Goal: Check status: Check status

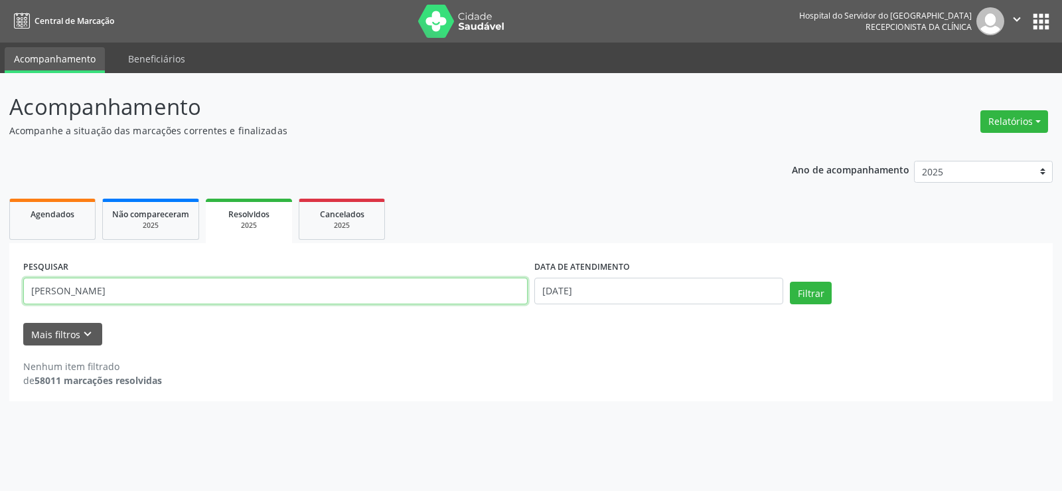
click at [158, 278] on input "[PERSON_NAME]" at bounding box center [275, 291] width 505 height 27
paste input "[PERSON_NAME] TELES"
type input "[PERSON_NAME] TELES"
click at [790, 282] on button "Filtrar" at bounding box center [811, 293] width 42 height 23
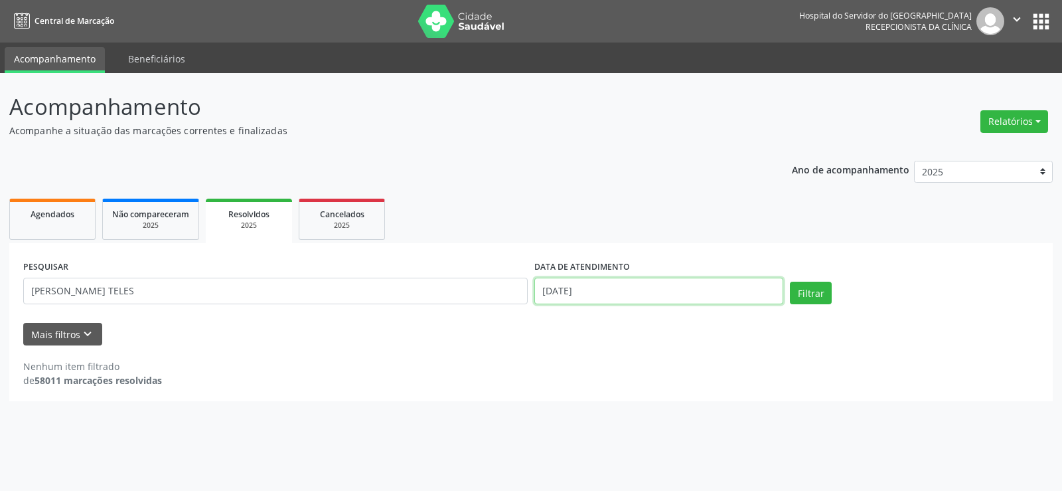
click at [591, 297] on input "[DATE]" at bounding box center [659, 291] width 249 height 27
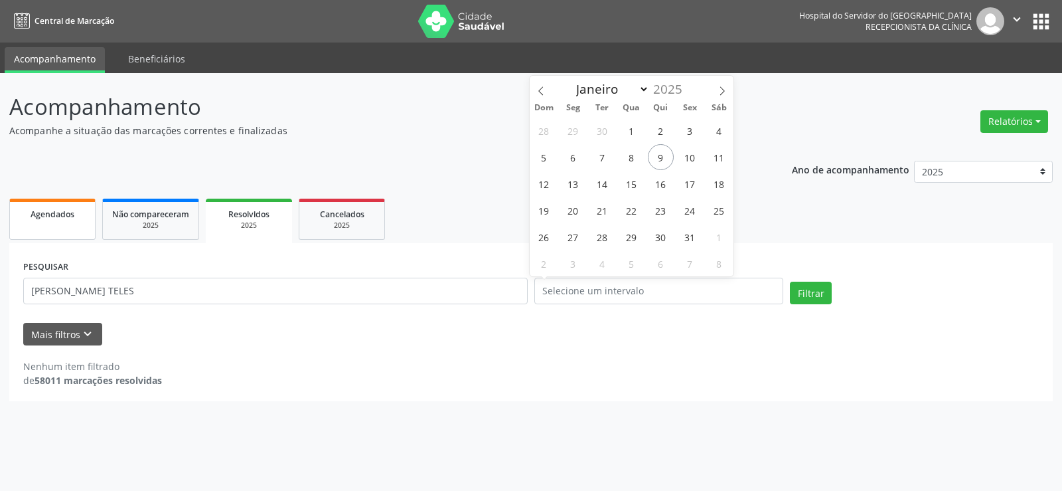
click at [72, 224] on link "Agendados" at bounding box center [52, 219] width 86 height 41
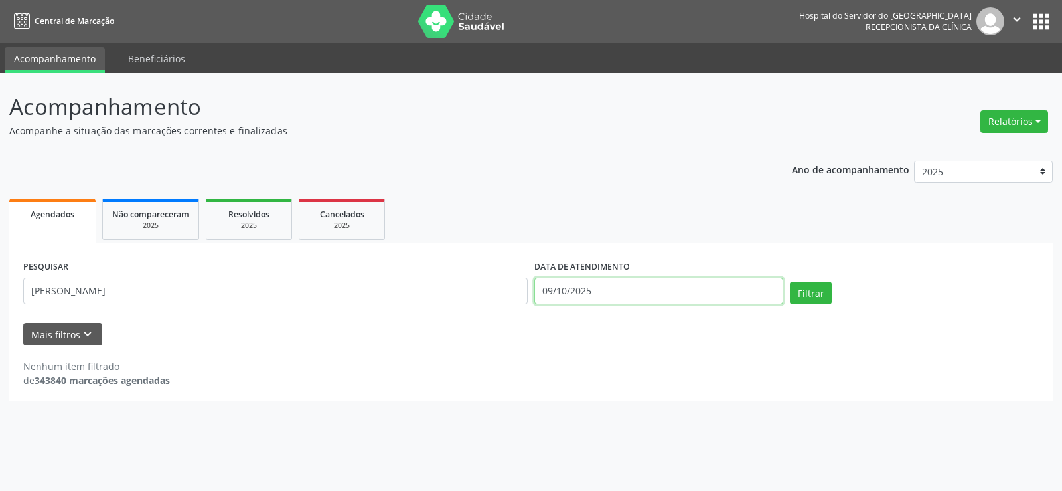
click at [566, 297] on input "09/10/2025" at bounding box center [659, 291] width 249 height 27
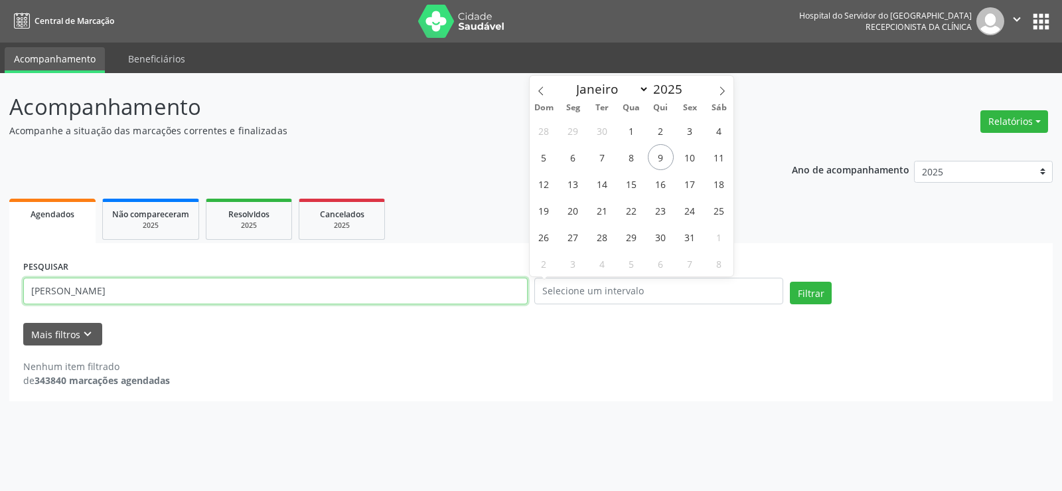
click at [442, 292] on input "[PERSON_NAME]" at bounding box center [275, 291] width 505 height 27
paste input "[PERSON_NAME] TELES"
click at [790, 282] on button "Filtrar" at bounding box center [811, 293] width 42 height 23
drag, startPoint x: 116, startPoint y: 295, endPoint x: 464, endPoint y: 308, distance: 348.2
click at [464, 308] on div "PESQUISAR [PERSON_NAME] TELES" at bounding box center [275, 285] width 511 height 56
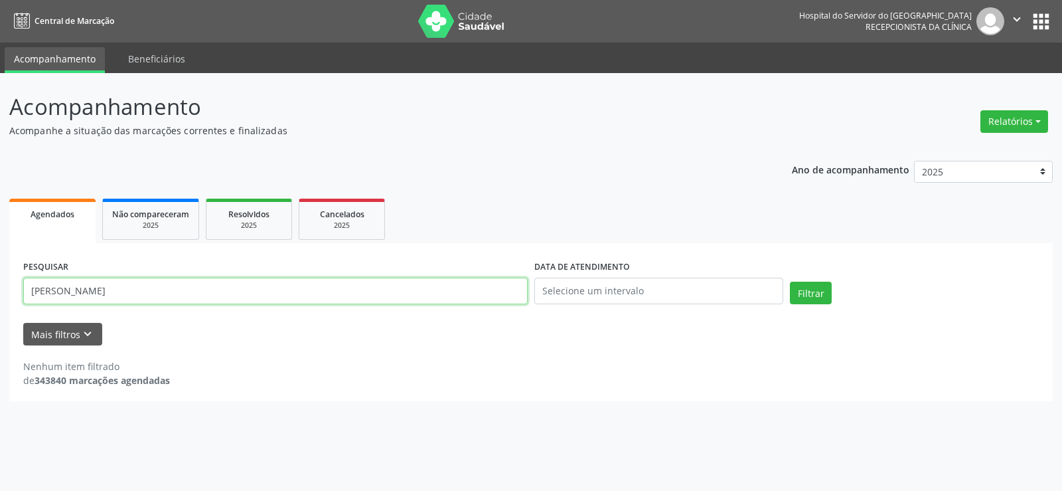
click at [790, 282] on button "Filtrar" at bounding box center [811, 293] width 42 height 23
drag, startPoint x: 98, startPoint y: 289, endPoint x: 59, endPoint y: 298, distance: 40.3
click at [59, 298] on input "[PERSON_NAME]" at bounding box center [275, 291] width 505 height 27
type input "H"
paste input "[PERSON_NAME] DAS GRACAS [PERSON_NAME]"
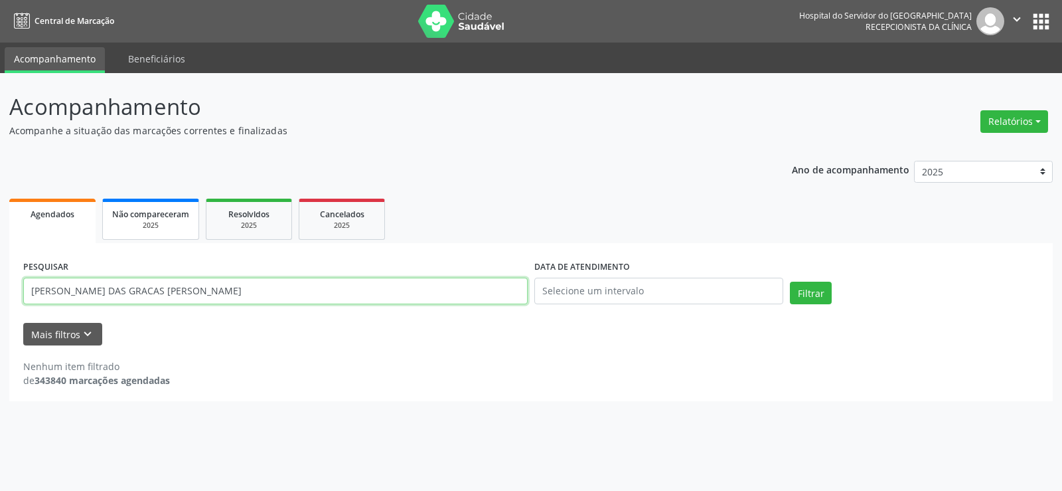
click at [790, 282] on button "Filtrar" at bounding box center [811, 293] width 42 height 23
drag, startPoint x: 190, startPoint y: 282, endPoint x: 124, endPoint y: 287, distance: 65.9
click at [124, 287] on input "[PERSON_NAME] DAS GRACAS [PERSON_NAME]" at bounding box center [275, 291] width 505 height 27
click at [790, 282] on button "Filtrar" at bounding box center [811, 293] width 42 height 23
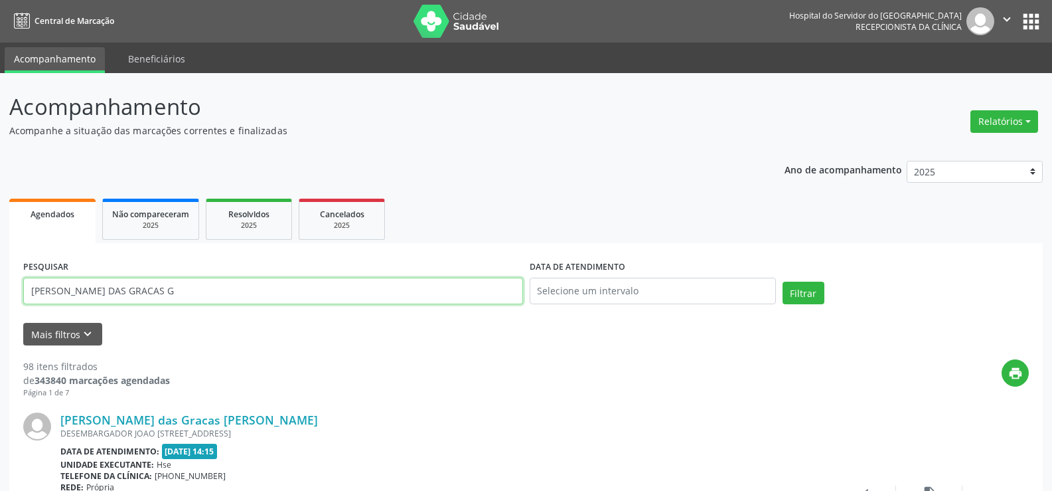
click at [163, 280] on input "[PERSON_NAME] DAS GRACAS G" at bounding box center [273, 291] width 500 height 27
click at [783, 282] on button "Filtrar" at bounding box center [804, 293] width 42 height 23
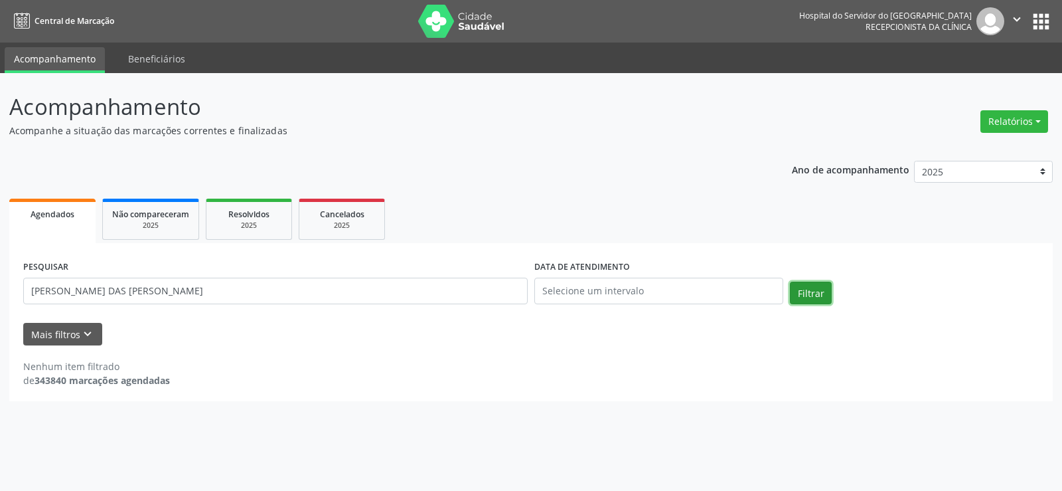
click at [813, 284] on button "Filtrar" at bounding box center [811, 293] width 42 height 23
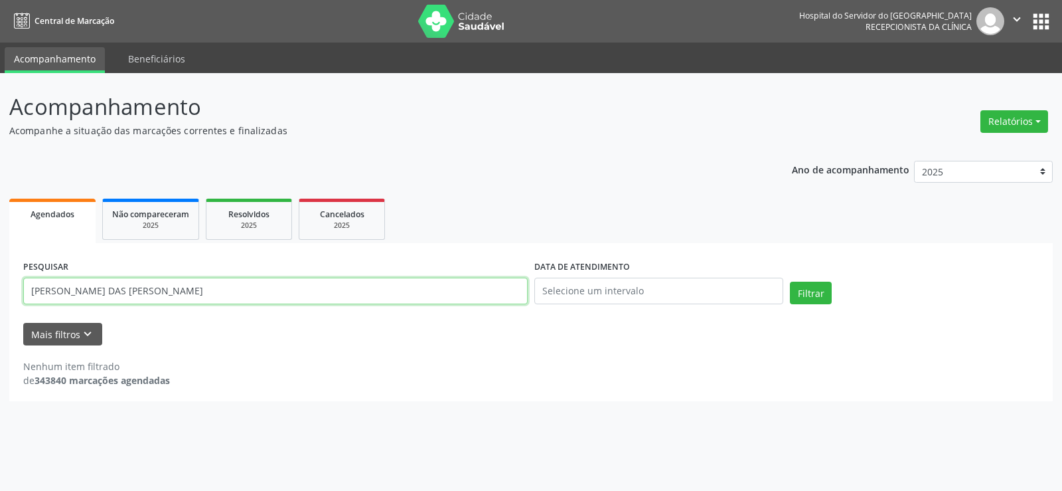
drag, startPoint x: 197, startPoint y: 295, endPoint x: 2, endPoint y: 296, distance: 194.6
click at [2, 296] on div "Acompanhamento Acompanhe a situação das marcações correntes e finalizadas Relat…" at bounding box center [531, 282] width 1062 height 418
paste input "OFILA PIMENTA MELO"
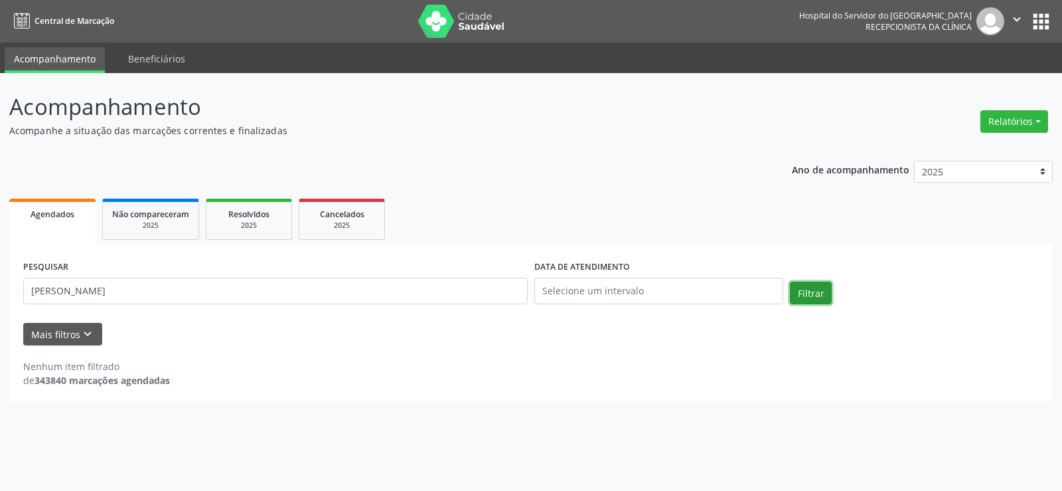
click at [802, 292] on button "Filtrar" at bounding box center [811, 293] width 42 height 23
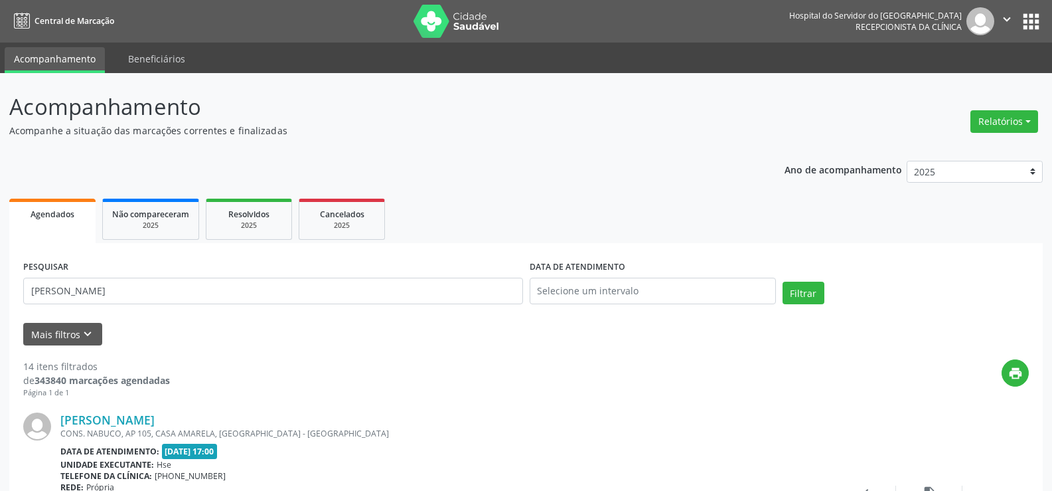
drag, startPoint x: 231, startPoint y: 276, endPoint x: 181, endPoint y: 279, distance: 49.9
click at [184, 280] on div "PESQUISAR [PERSON_NAME]" at bounding box center [273, 285] width 507 height 56
drag, startPoint x: 176, startPoint y: 294, endPoint x: 0, endPoint y: 292, distance: 176.0
click at [817, 299] on button "Filtrar" at bounding box center [804, 293] width 42 height 23
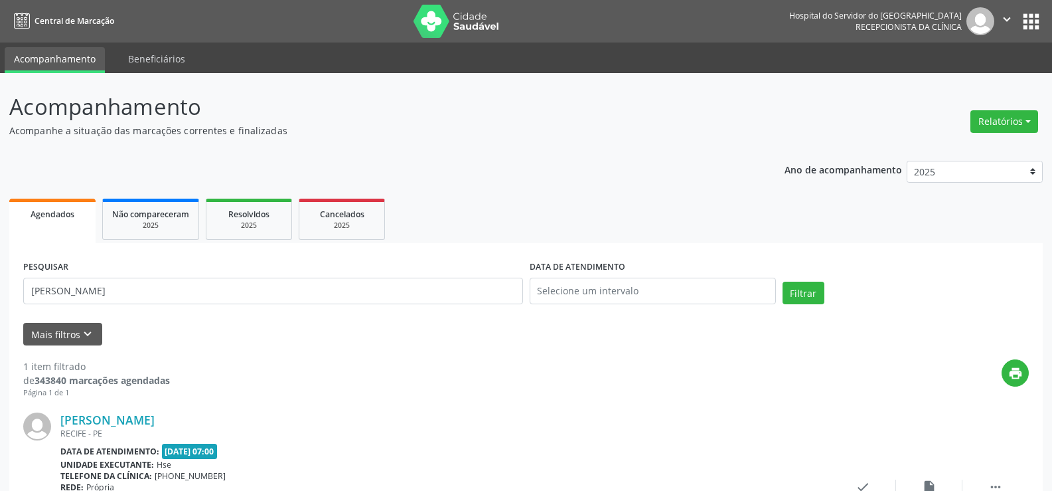
scroll to position [122, 0]
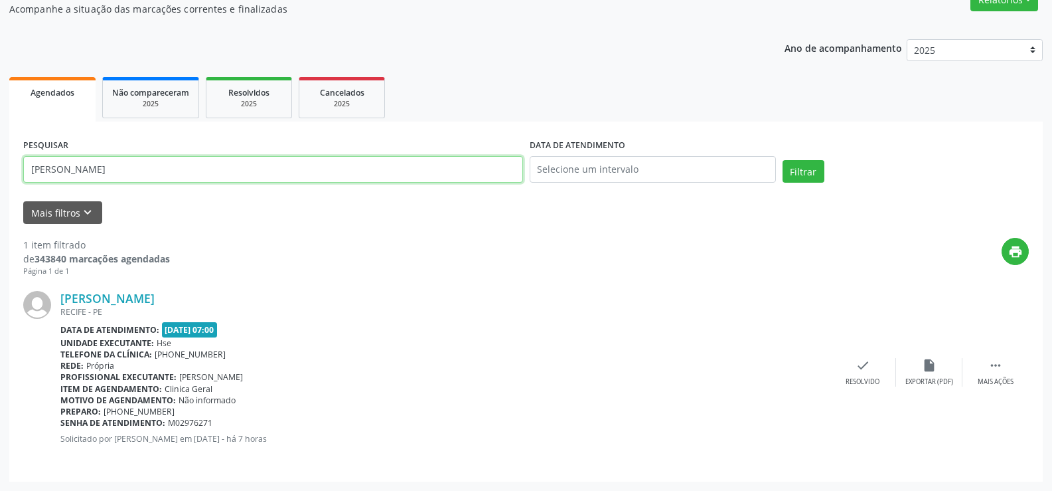
drag, startPoint x: 131, startPoint y: 170, endPoint x: 0, endPoint y: 181, distance: 131.9
click at [0, 181] on div "Acompanhamento Acompanhe a situação das marcações correntes e finalizadas Relat…" at bounding box center [526, 221] width 1052 height 539
type input "[PERSON_NAME]"
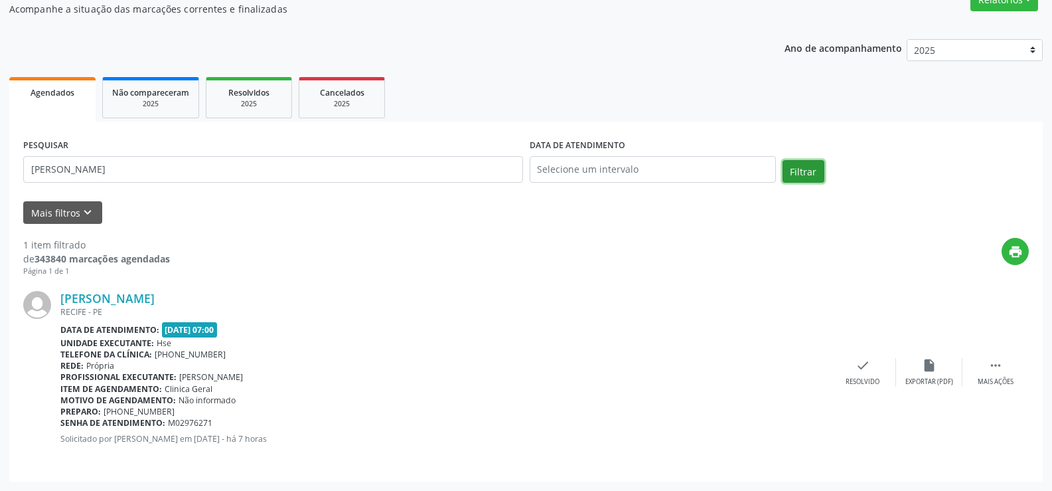
click at [805, 181] on button "Filtrar" at bounding box center [804, 171] width 42 height 23
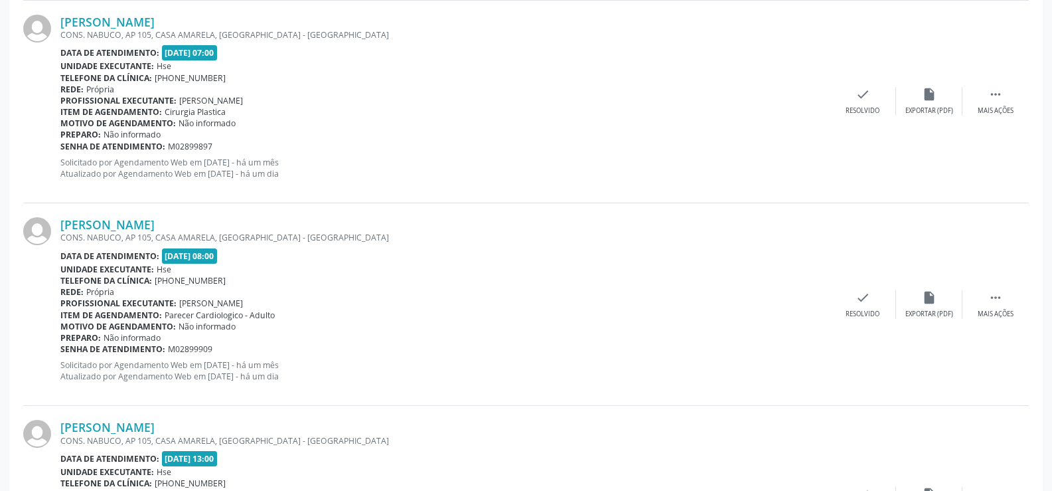
scroll to position [2626, 0]
